Goal: Navigation & Orientation: Find specific page/section

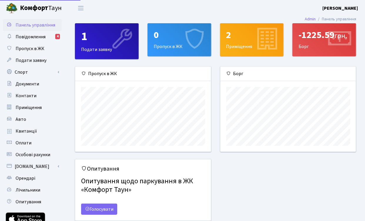
scroll to position [85, 136]
click at [327, 39] on icon at bounding box center [339, 40] width 28 height 28
click at [324, 31] on div "-1225.59 грн." at bounding box center [324, 34] width 51 height 11
click at [176, 9] on header "Комфорт Таун Синиціна М. Р. Мій обліковий запис Вийти" at bounding box center [182, 8] width 365 height 16
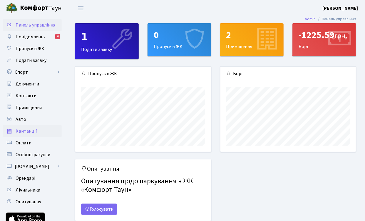
click at [30, 129] on span "Квитанції" at bounding box center [26, 131] width 21 height 6
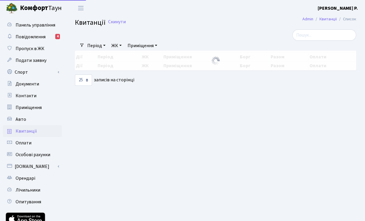
select select "25"
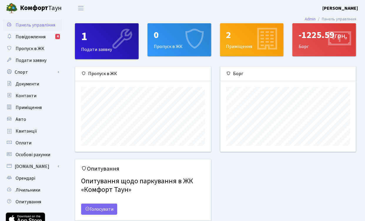
scroll to position [85, 136]
click at [33, 36] on span "Повідомлення" at bounding box center [31, 37] width 30 height 6
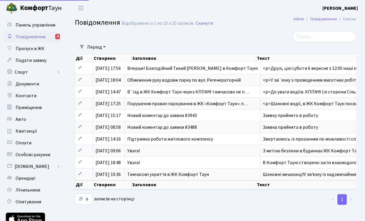
select select "25"
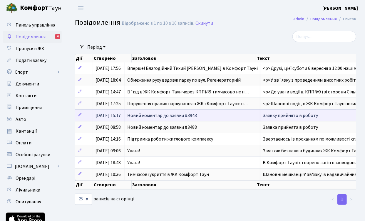
click at [189, 114] on span "Новий коментар до заявки #3943" at bounding box center [162, 115] width 70 height 6
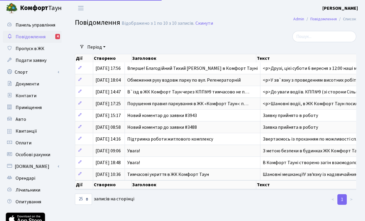
select select "25"
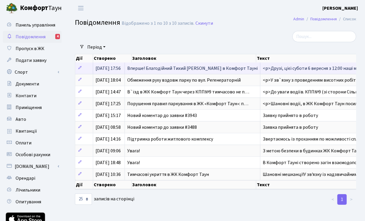
click at [117, 66] on span "[DATE] 17:56" at bounding box center [108, 68] width 25 height 6
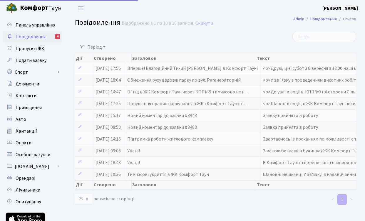
select select "25"
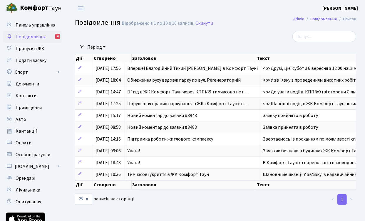
click at [33, 37] on span "Повідомлення" at bounding box center [31, 37] width 30 height 6
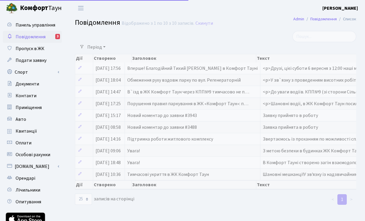
select select "25"
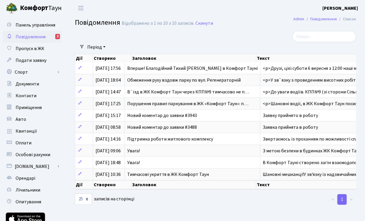
click at [33, 37] on span "Повідомлення" at bounding box center [31, 37] width 30 height 6
select select "25"
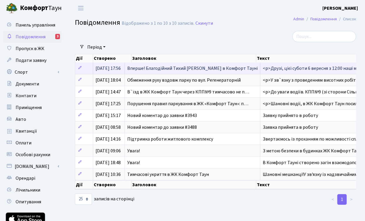
click at [121, 69] on span "[DATE] 17:56" at bounding box center [108, 68] width 25 height 6
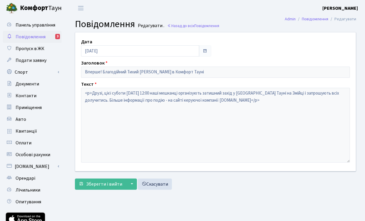
click at [31, 36] on span "Повідомлення" at bounding box center [31, 37] width 30 height 6
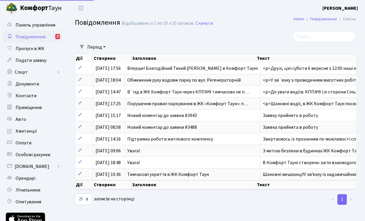
select select "25"
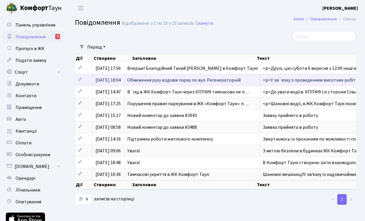
click at [139, 77] on span "Обмеження руху вздовж парку по вул. Регенераторній" at bounding box center [184, 80] width 114 height 6
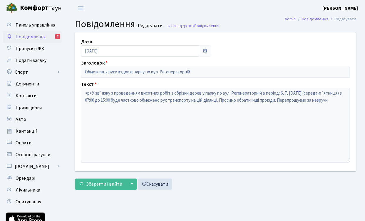
click at [31, 36] on span "Повідомлення" at bounding box center [31, 37] width 30 height 6
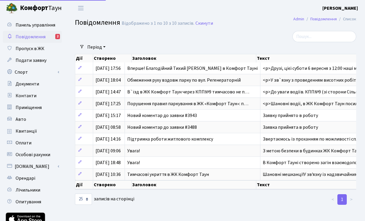
select select "25"
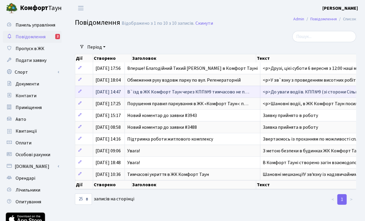
click at [140, 90] on span "В`їзд в ЖК Комфорт Таун через КПП№9 тимчасово не п…" at bounding box center [188, 92] width 122 height 6
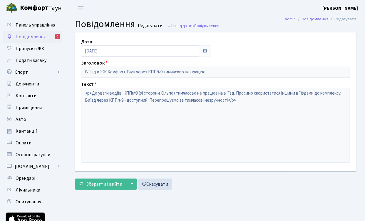
click at [31, 36] on span "Повідомлення" at bounding box center [31, 37] width 30 height 6
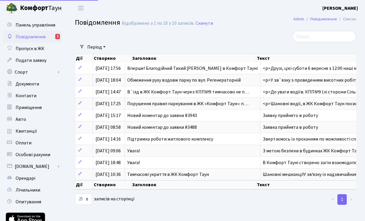
select select "25"
click at [31, 36] on span "Повідомлення" at bounding box center [31, 37] width 30 height 6
select select "25"
click at [31, 36] on span "Повідомлення" at bounding box center [31, 37] width 30 height 6
select select "25"
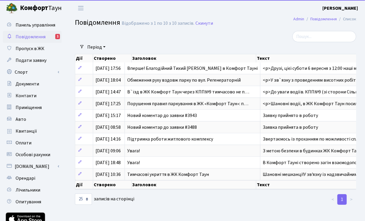
click at [158, 44] on ul "Період [DATE] - [DATE] Очистити фільтри" at bounding box center [121, 47] width 74 height 10
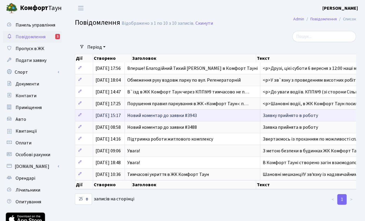
click at [141, 112] on span "Новий коментар до заявки #3943" at bounding box center [162, 115] width 70 height 6
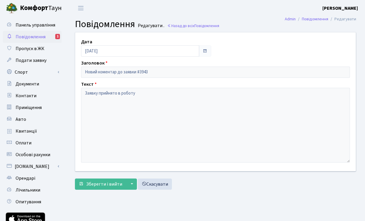
click at [44, 36] on span "Повідомлення" at bounding box center [31, 37] width 30 height 6
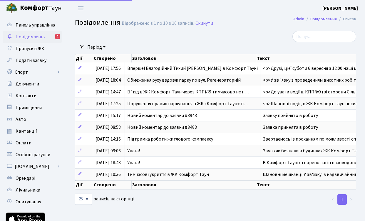
select select "25"
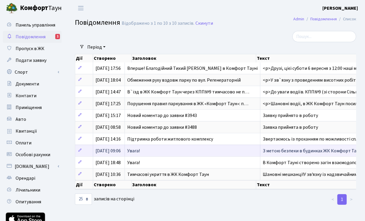
click at [136, 147] on span "Увага!" at bounding box center [133, 150] width 13 height 6
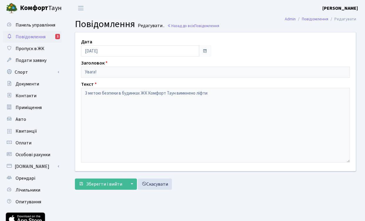
click at [38, 38] on span "Повідомлення" at bounding box center [31, 37] width 30 height 6
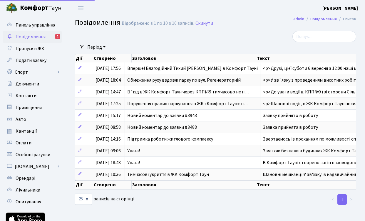
select select "25"
click at [51, 71] on link "Спорт" at bounding box center [32, 72] width 59 height 12
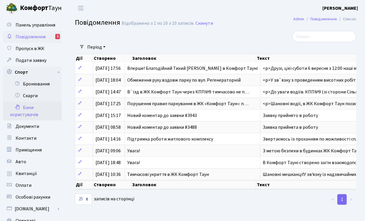
click at [30, 108] on link "Бани користувачів" at bounding box center [32, 110] width 59 height 19
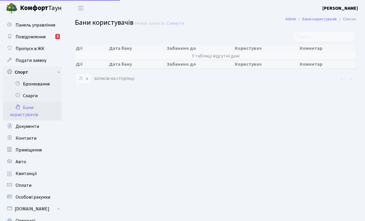
select select "25"
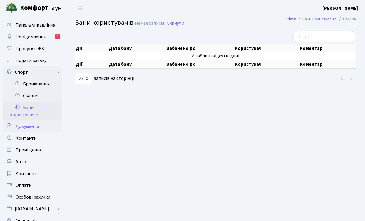
click at [36, 126] on span "Документи" at bounding box center [28, 126] width 24 height 6
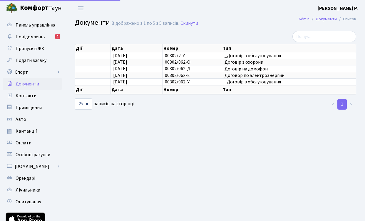
select select "25"
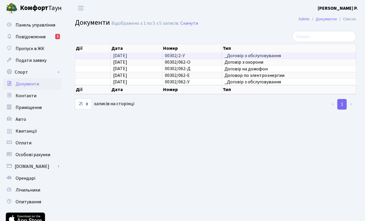
click at [258, 58] on span "_Договір з обслуговування" at bounding box center [289, 55] width 129 height 5
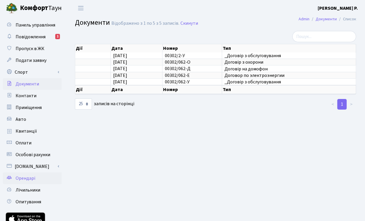
click at [26, 178] on span "Орендарі" at bounding box center [26, 178] width 20 height 6
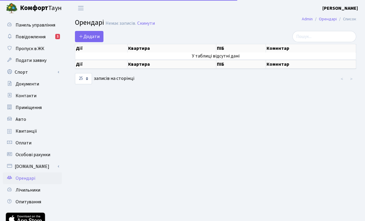
select select "25"
click at [88, 77] on select "10 25 50 100 250 500 1,000" at bounding box center [83, 78] width 17 height 11
click at [197, 112] on main "Admin Орендарі Список [PERSON_NAME] записів. Скинути Додати Дії Квартира ПІБ Ко…" at bounding box center [215, 133] width 299 height 234
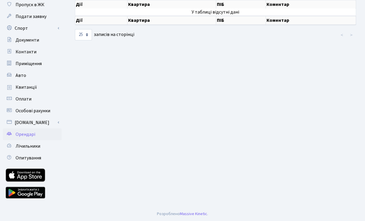
scroll to position [44, 0]
click at [25, 155] on span "Опитування" at bounding box center [29, 157] width 26 height 6
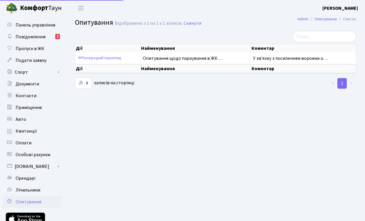
select select "25"
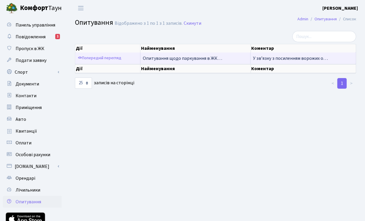
click at [207, 60] on span "Опитування щодо паркування в ЖК…" at bounding box center [182, 58] width 79 height 6
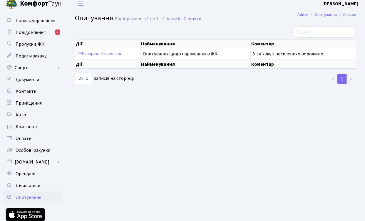
scroll to position [44, 0]
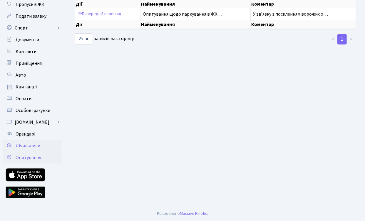
click at [35, 141] on link "Лічильники" at bounding box center [32, 146] width 59 height 12
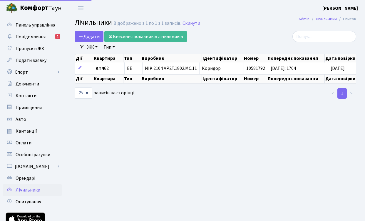
select select "25"
click at [38, 49] on span "Пропуск в ЖК" at bounding box center [30, 48] width 29 height 6
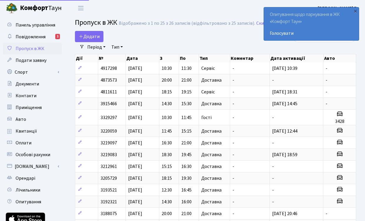
select select "25"
click at [42, 61] on span "Подати заявку" at bounding box center [31, 60] width 31 height 6
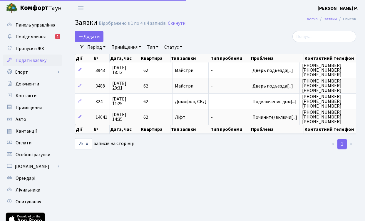
select select "25"
click at [21, 120] on span "Авто" at bounding box center [21, 119] width 11 height 6
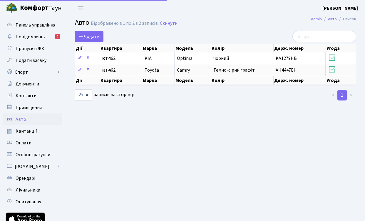
select select "25"
click at [35, 109] on span "Приміщення" at bounding box center [29, 107] width 26 height 6
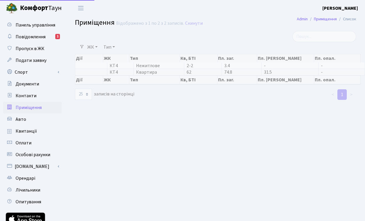
select select "25"
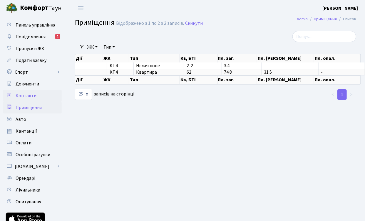
click at [35, 95] on link "Контакти" at bounding box center [32, 96] width 59 height 12
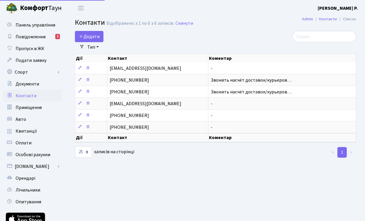
select select "25"
click at [35, 85] on span "Документи" at bounding box center [28, 84] width 24 height 6
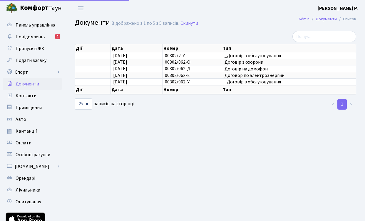
select select "25"
click at [31, 70] on link "Спорт" at bounding box center [32, 72] width 59 height 12
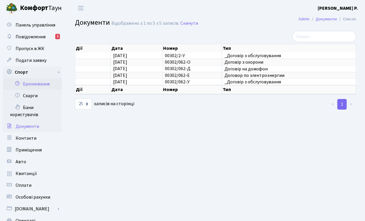
click at [43, 83] on link "Бронювання" at bounding box center [32, 84] width 59 height 12
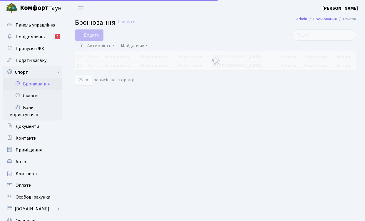
select select "25"
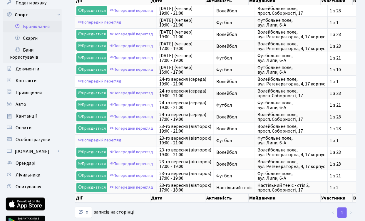
scroll to position [28, 0]
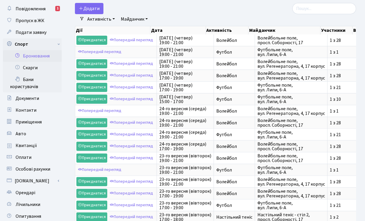
click at [51, 56] on link "Бронювання" at bounding box center [32, 56] width 59 height 12
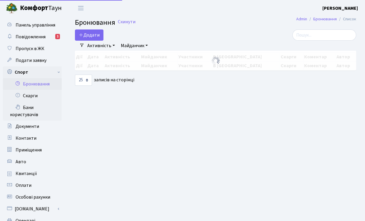
select select "25"
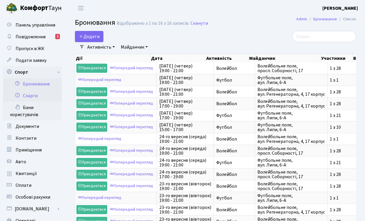
click at [36, 95] on link "Скарги" at bounding box center [32, 96] width 59 height 12
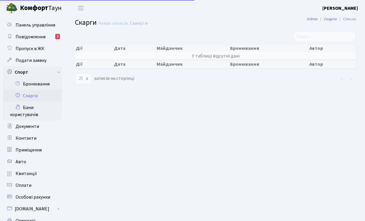
select select "25"
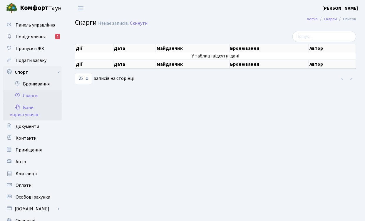
click at [31, 104] on link "Бани користувачів" at bounding box center [32, 110] width 59 height 19
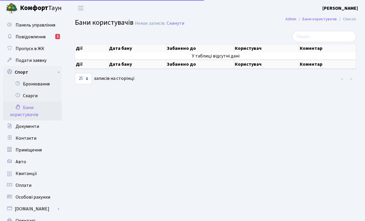
select select "25"
click at [44, 35] on span "Повідомлення" at bounding box center [31, 37] width 30 height 6
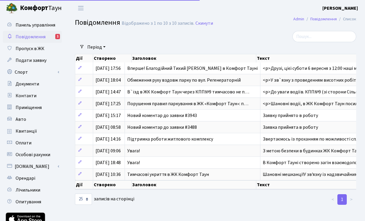
select select "25"
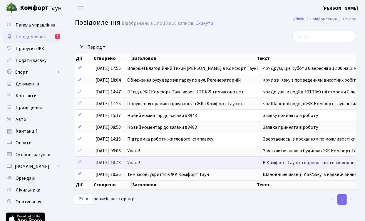
scroll to position [44, 0]
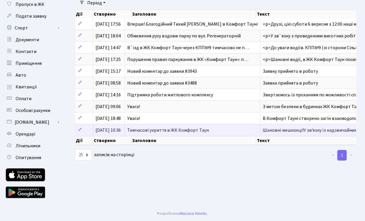
click at [144, 127] on span "Тимчасові укриття в ЖК Комфорт Таун" at bounding box center [168, 130] width 82 height 6
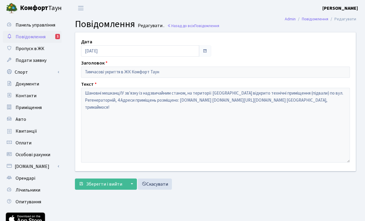
click at [27, 38] on span "Повідомлення" at bounding box center [31, 37] width 30 height 6
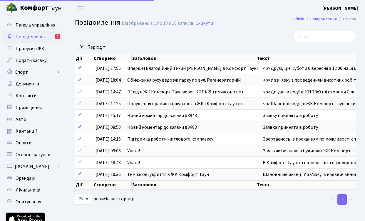
select select "25"
click at [190, 36] on div at bounding box center [168, 36] width 194 height 11
click at [109, 34] on div at bounding box center [168, 36] width 194 height 11
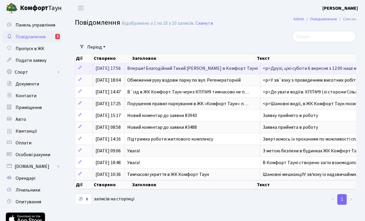
click at [133, 65] on td "Вперше! Благодійний Тихий [PERSON_NAME] в Комфорт Тауні" at bounding box center [193, 67] width 136 height 11
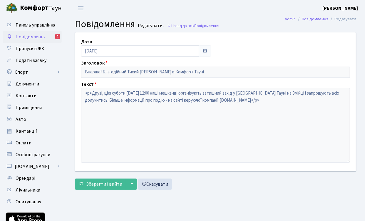
click at [30, 34] on span "Повідомлення" at bounding box center [31, 37] width 30 height 6
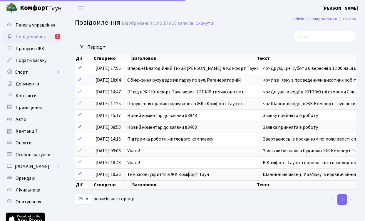
select select "25"
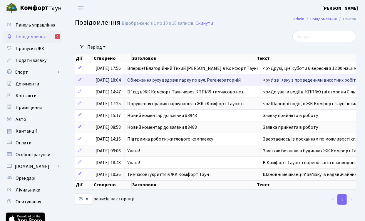
click at [139, 79] on span "Обмеження руху вздовж парку по вул. Регенераторній" at bounding box center [184, 80] width 114 height 6
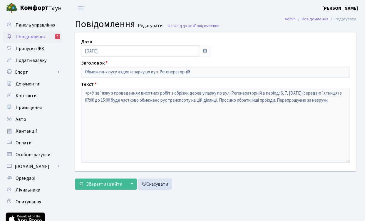
click at [39, 36] on span "Повідомлення" at bounding box center [31, 37] width 30 height 6
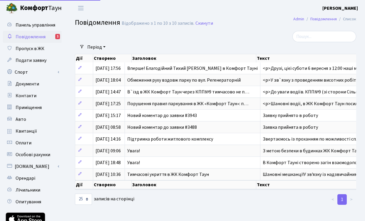
select select "25"
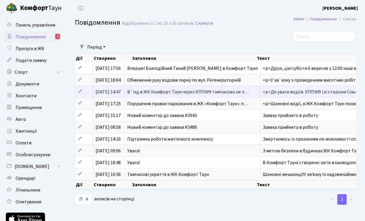
click at [149, 90] on span "В`їзд в ЖК Комфорт Таун через КПП№9 тимчасово не п…" at bounding box center [188, 92] width 122 height 6
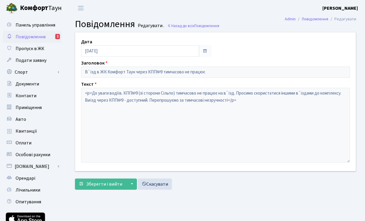
click at [25, 34] on span "Повідомлення" at bounding box center [31, 37] width 30 height 6
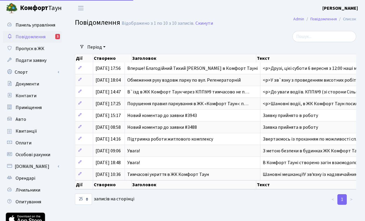
select select "25"
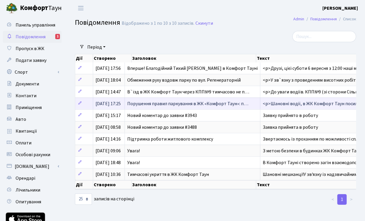
click at [164, 101] on span "Порушення правил паркування в ЖК «Комфорт Таун»: п…" at bounding box center [187, 103] width 121 height 6
